Goal: Information Seeking & Learning: Learn about a topic

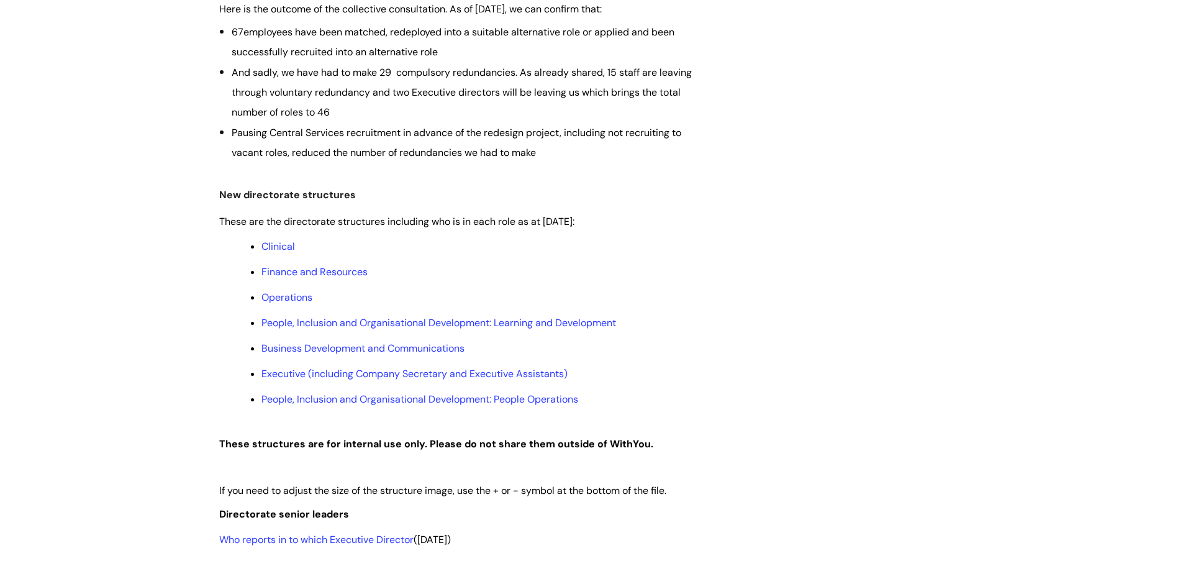
scroll to position [497, 0]
click at [385, 346] on link "Business Development and Communications" at bounding box center [362, 347] width 203 height 13
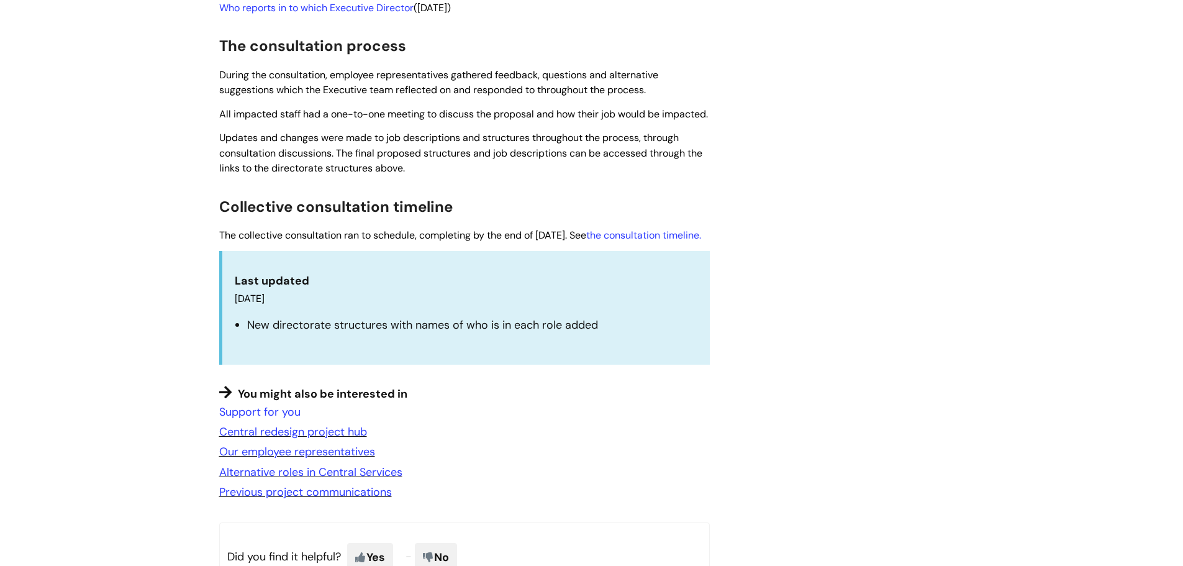
scroll to position [1056, 0]
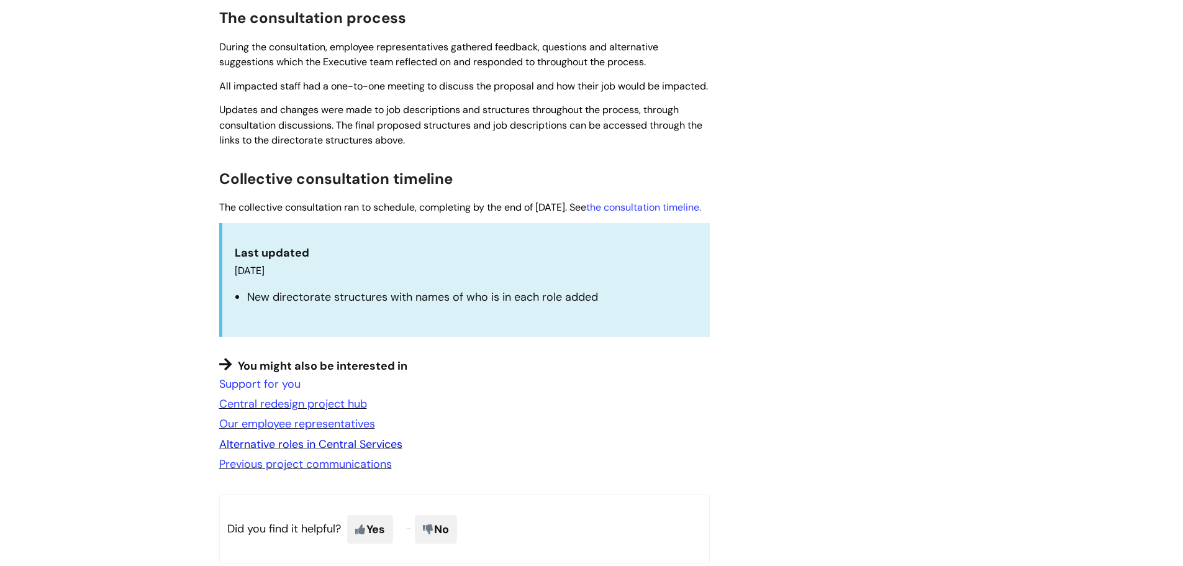
click at [381, 452] on link "Alternative roles in Central Services" at bounding box center [310, 444] width 183 height 15
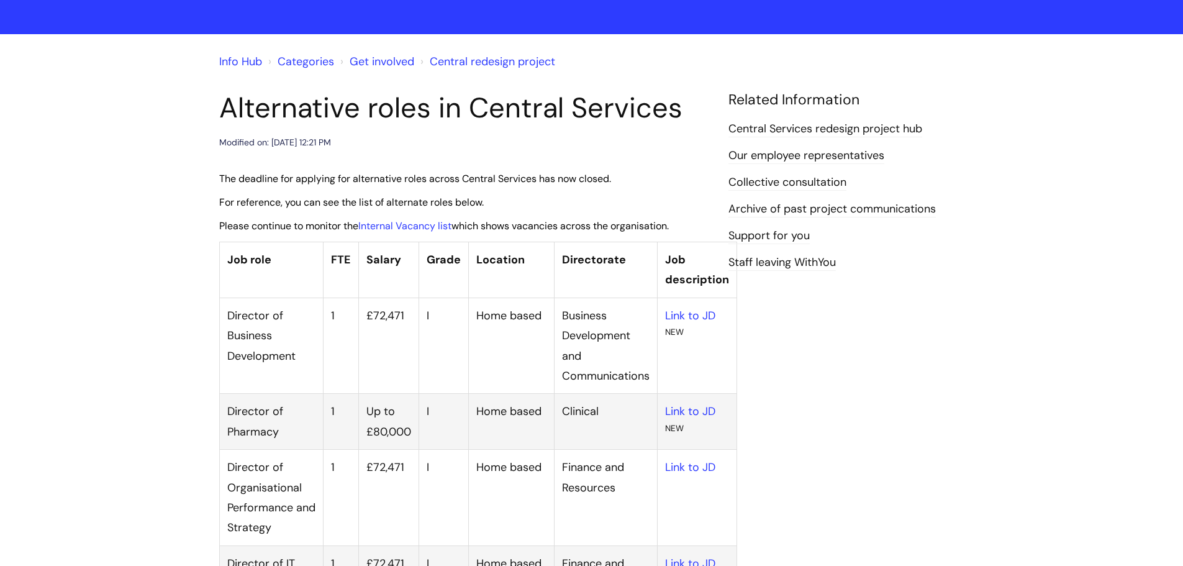
scroll to position [62, 0]
